Goal: Submit feedback/report problem

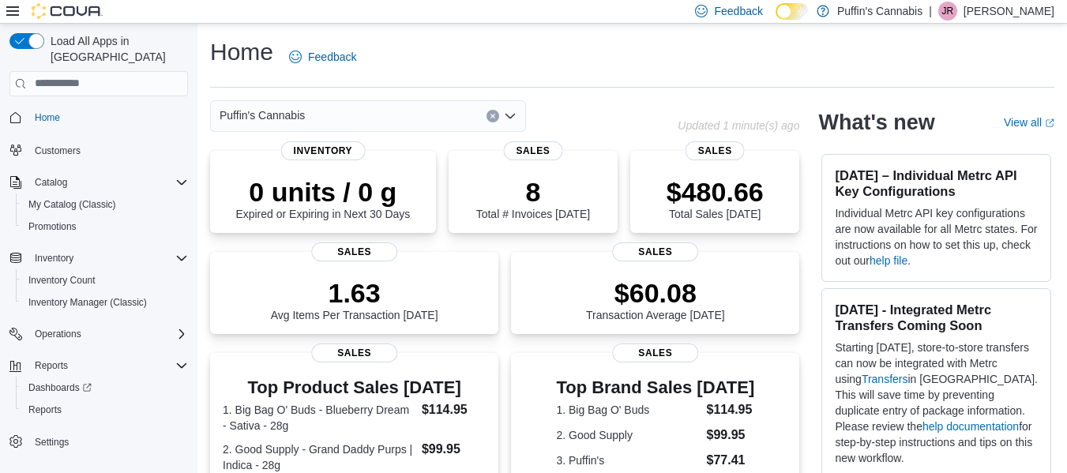
click at [616, 80] on div "Home Feedback" at bounding box center [632, 61] width 844 height 51
